Goal: Task Accomplishment & Management: Manage account settings

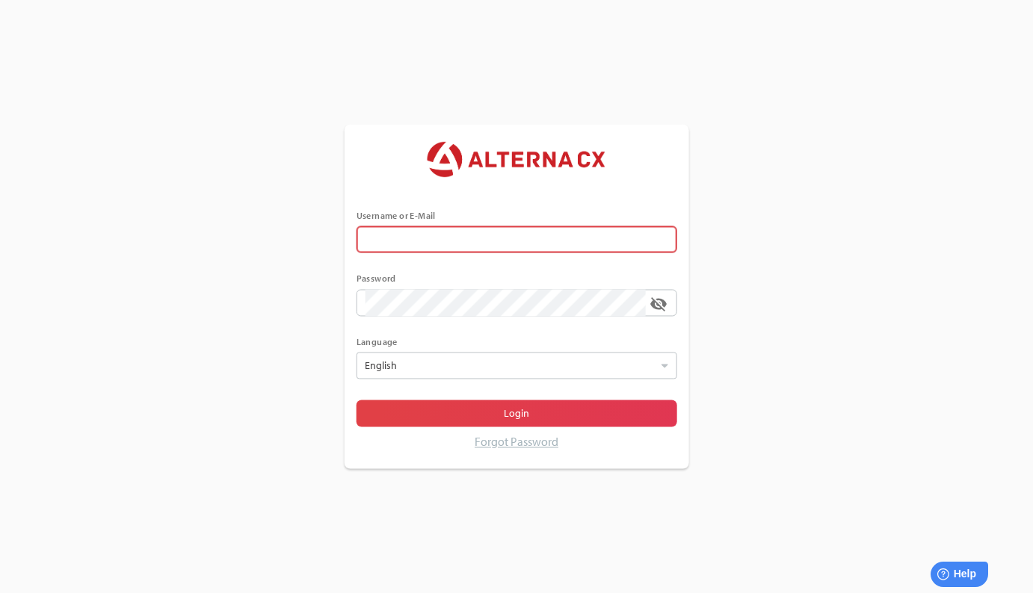
type input "**********"
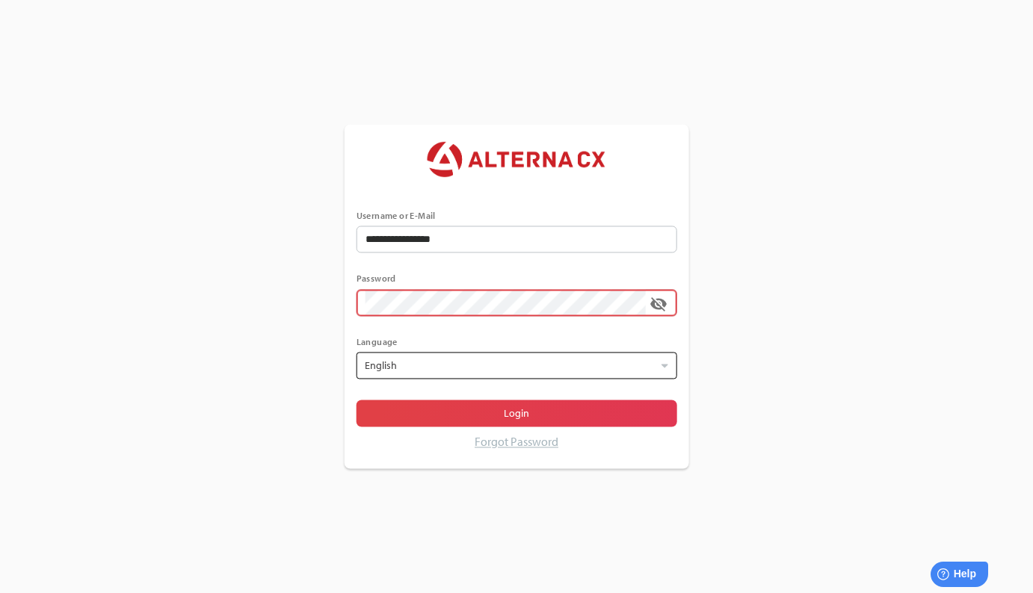
click at [486, 364] on div at bounding box center [509, 365] width 296 height 25
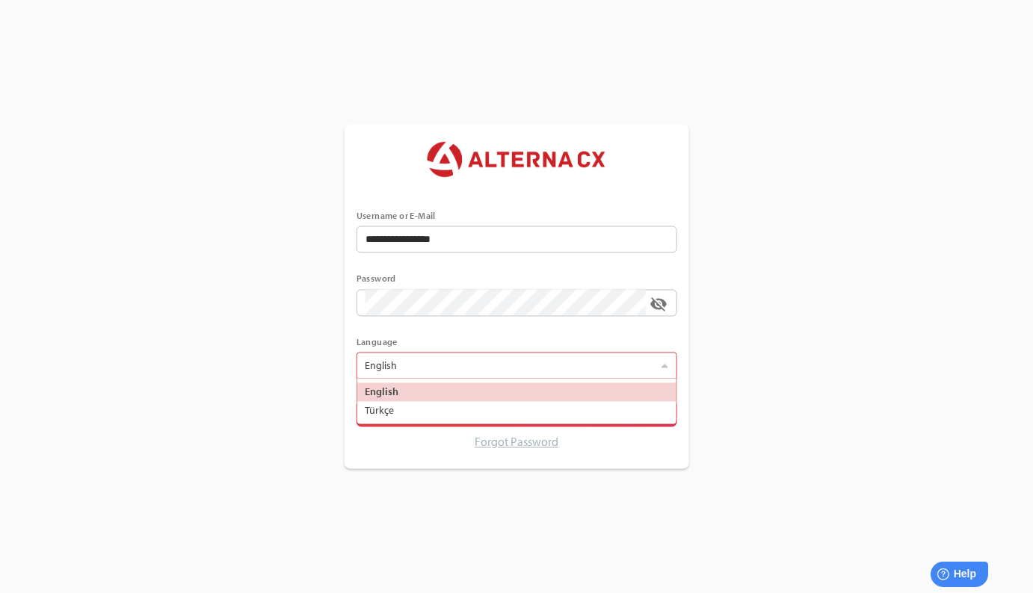
scroll to position [45, 318]
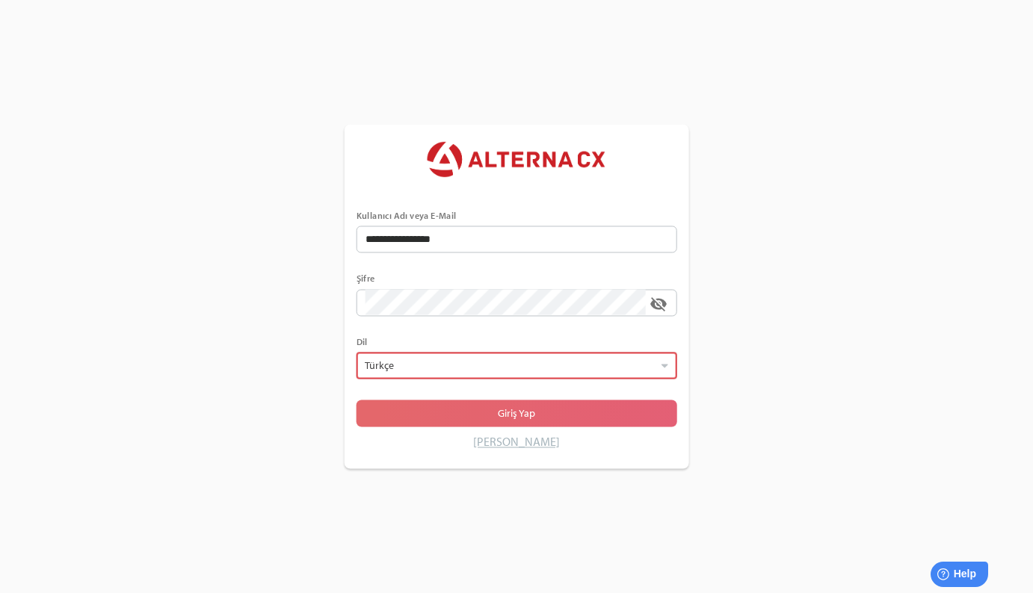
click at [515, 412] on span "Giriş Yap" at bounding box center [516, 414] width 37 height 18
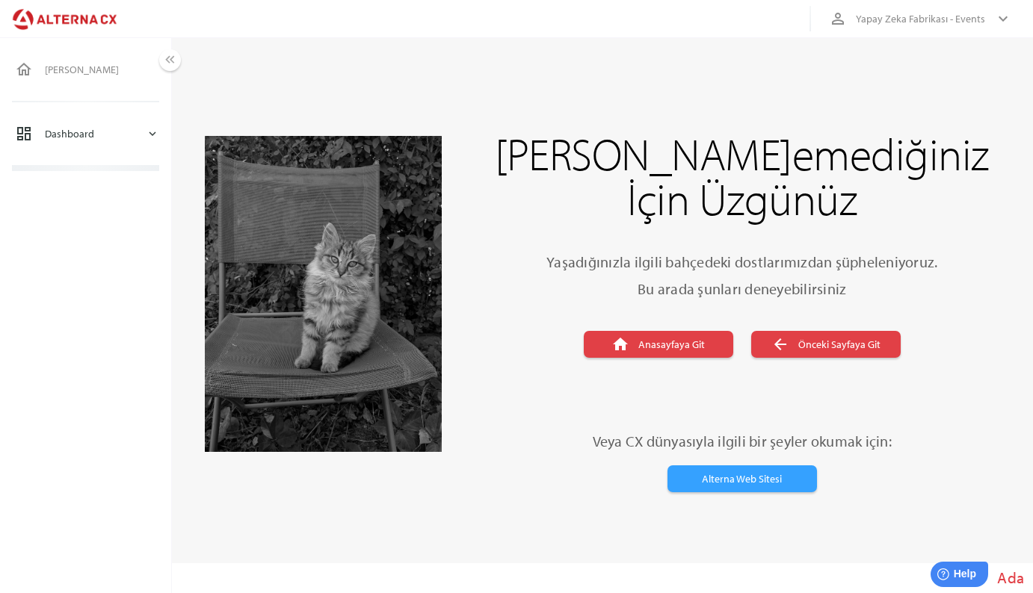
click at [80, 132] on div "Dashboard" at bounding box center [95, 134] width 101 height 36
click at [107, 221] on div "Yapay Zeka Fabrikası - Event Raporu" at bounding box center [112, 219] width 94 height 25
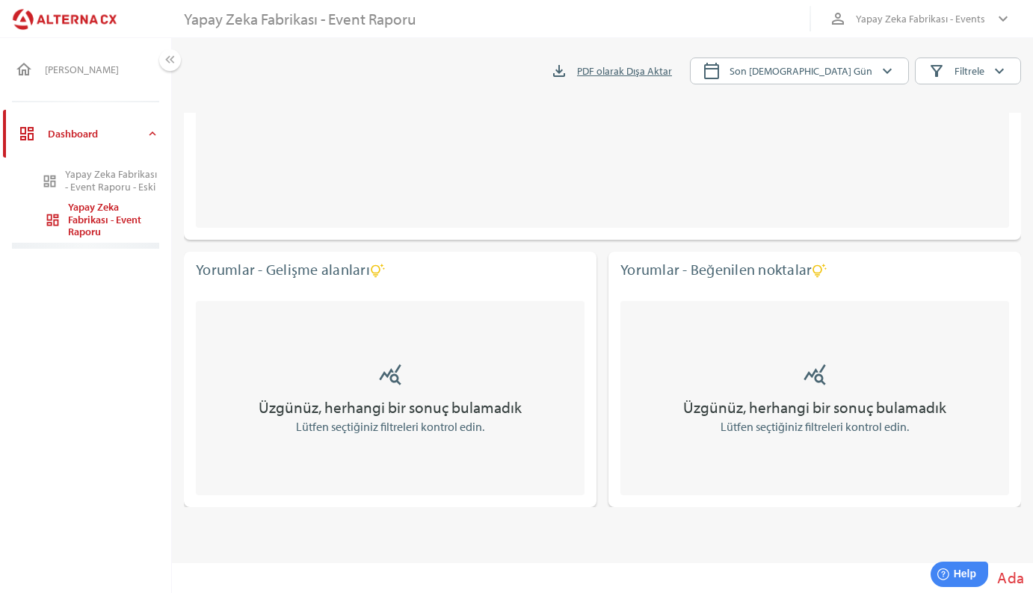
click at [127, 182] on div "Yapay Zeka Fabrikası - Event Raporu - Eski" at bounding box center [112, 180] width 94 height 25
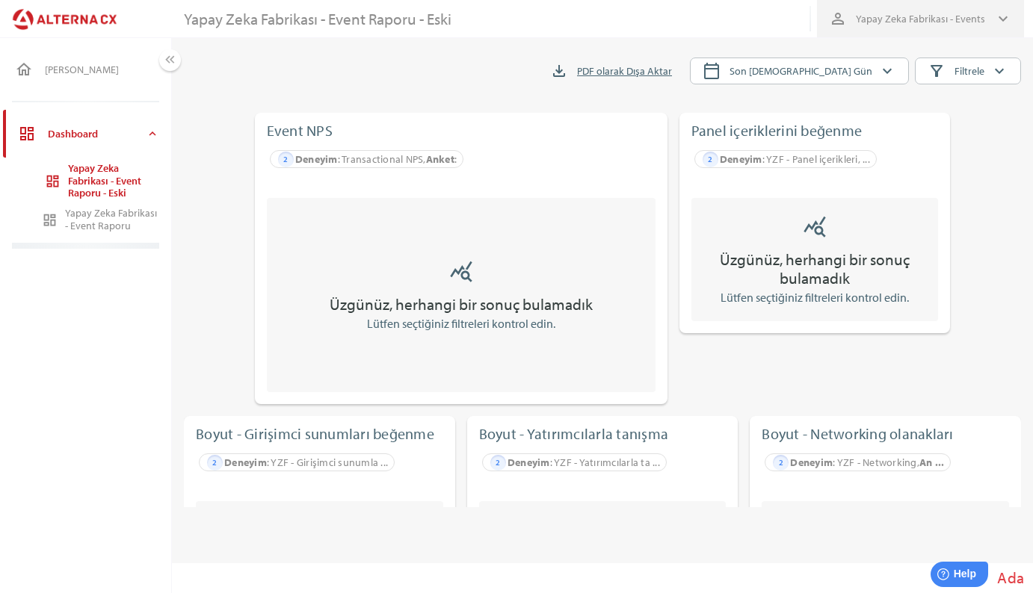
click at [989, 29] on span "person_outline Yapay Zeka Fabrikası - Events keyboard_arrow_down" at bounding box center [920, 18] width 183 height 31
click at [967, 22] on span "Yapay Zeka Fabrikası - Events" at bounding box center [920, 19] width 129 height 18
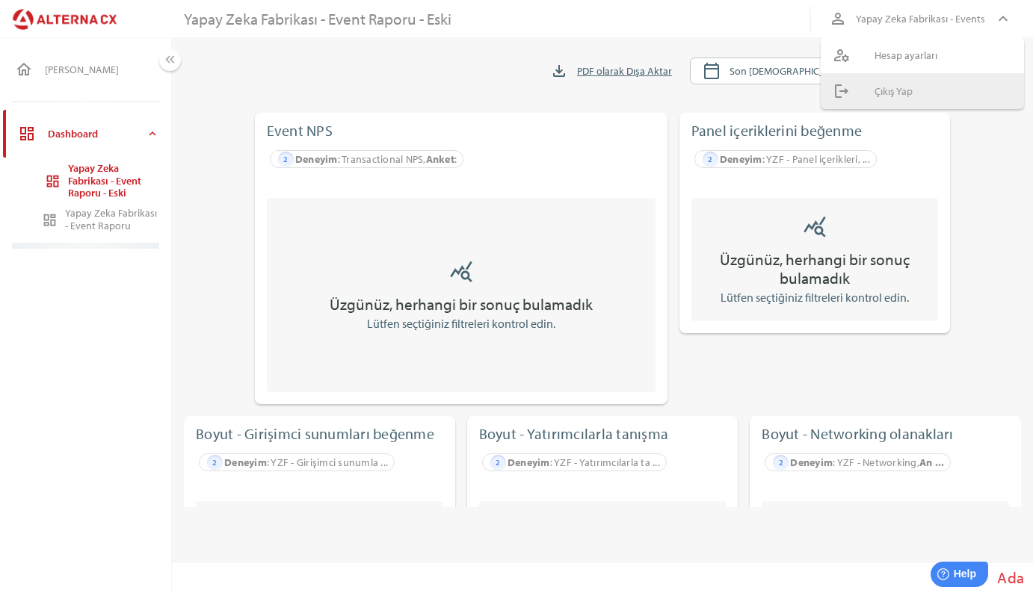
click at [908, 99] on div "Çıkış Yap" at bounding box center [942, 91] width 137 height 24
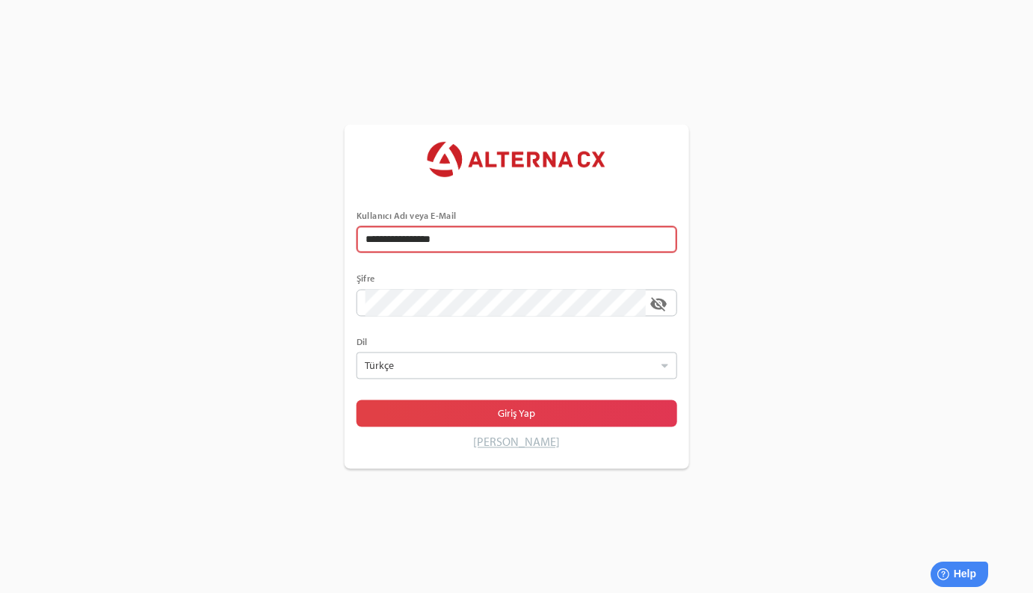
type input "**********"
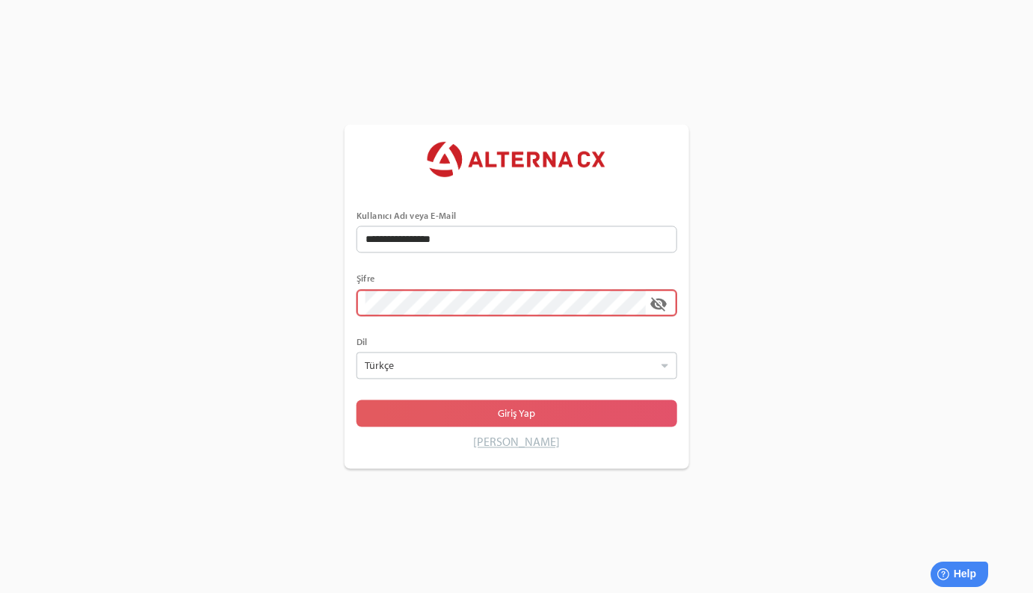
click at [510, 413] on span "Giriş Yap" at bounding box center [516, 414] width 37 height 18
